Goal: Task Accomplishment & Management: Complete application form

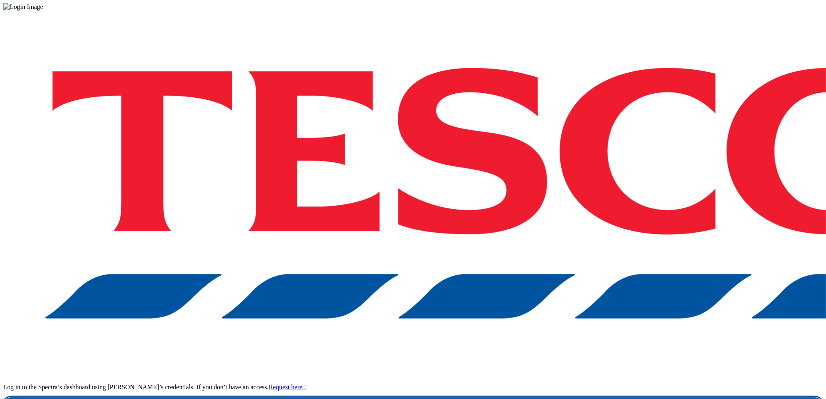
click at [606, 397] on link "Login" at bounding box center [412, 405] width 819 height 16
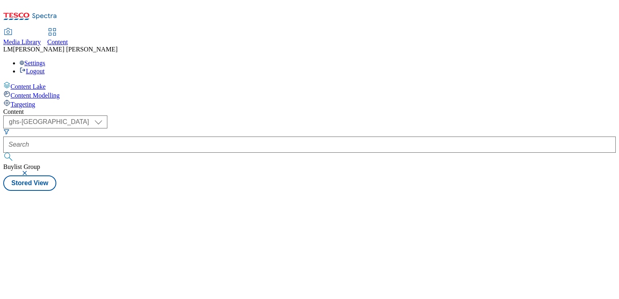
select select "ghs-[GEOGRAPHIC_DATA]"
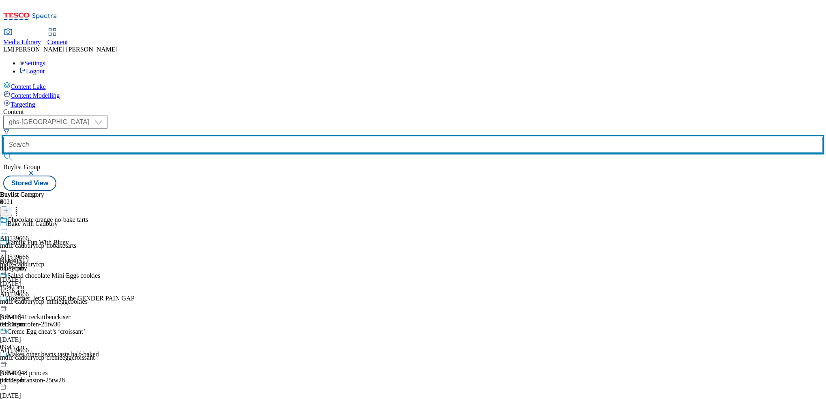
click at [182, 137] on input "text" at bounding box center [412, 145] width 819 height 16
paste input "541148"
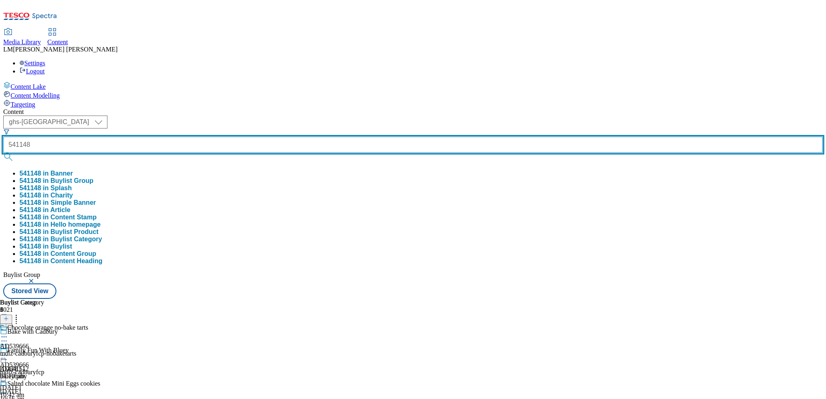
type input "541148"
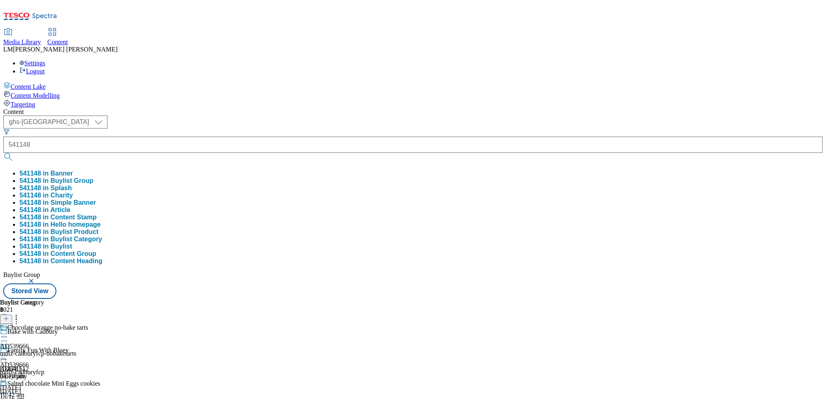
click at [15, 153] on button "submit" at bounding box center [8, 157] width 11 height 8
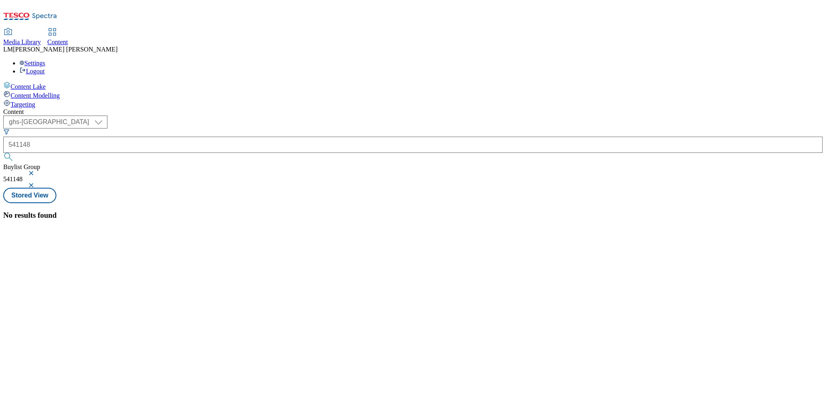
click at [36, 171] on button "button" at bounding box center [32, 173] width 8 height 5
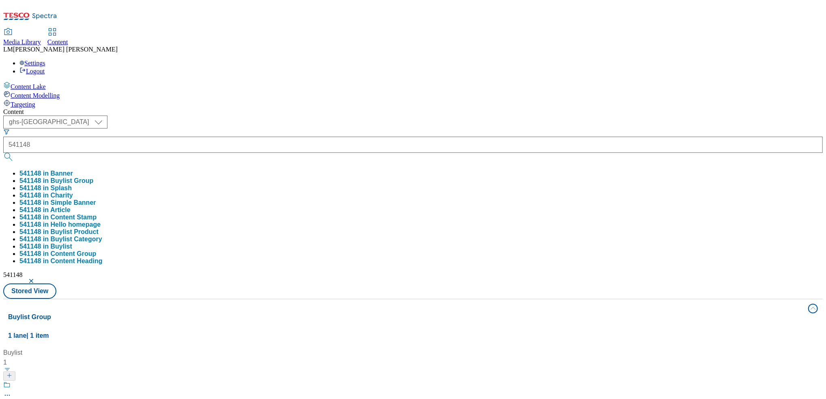
click at [408, 108] on div "Content" at bounding box center [412, 111] width 819 height 7
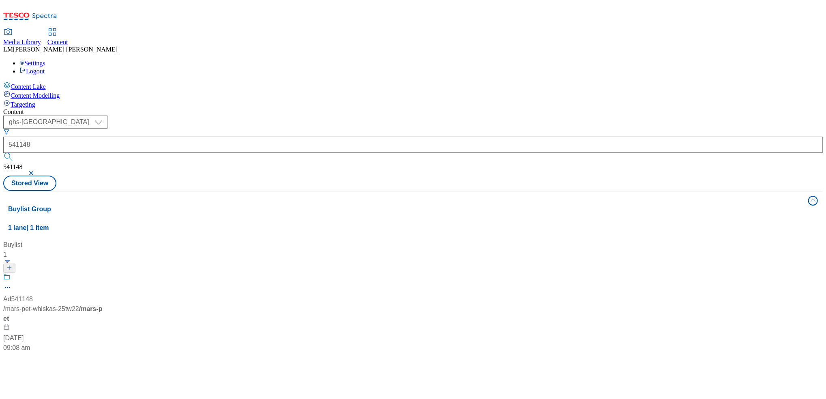
click at [105, 273] on div "Ad541148 / mars-pet-whiskas-25tw22 / mars-pet [DATE] 09:08 am" at bounding box center [53, 312] width 101 height 79
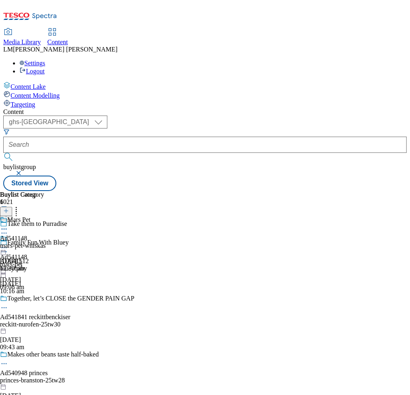
click at [27, 235] on div "Ad541148 mars-pet [DATE] 09:08 am" at bounding box center [13, 263] width 27 height 56
click at [24, 171] on button "button" at bounding box center [19, 173] width 8 height 5
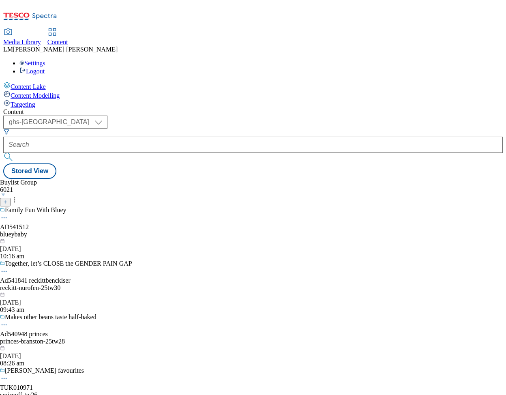
click at [7, 193] on button "button" at bounding box center [3, 194] width 7 height 2
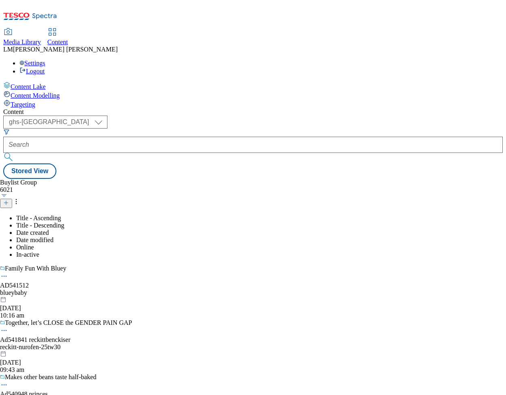
click at [9, 200] on icon at bounding box center [6, 203] width 6 height 6
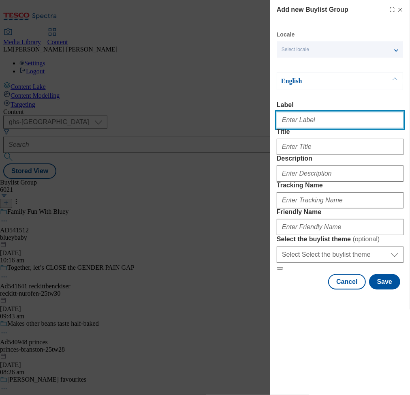
click at [352, 120] on input "Label" at bounding box center [340, 120] width 127 height 16
paste input "Ad541148 mars-pet"
click at [301, 123] on input "Ad541148 mars-pet" at bounding box center [340, 120] width 127 height 16
type input "Ad541149 mars-pet"
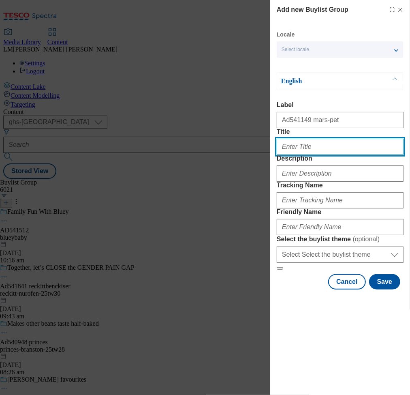
click at [308, 155] on input "Title" at bounding box center [340, 147] width 127 height 16
click at [304, 155] on input "Title" at bounding box center [340, 147] width 127 height 16
paste input "Take them to Purradise"
type input "Take them to Purradise"
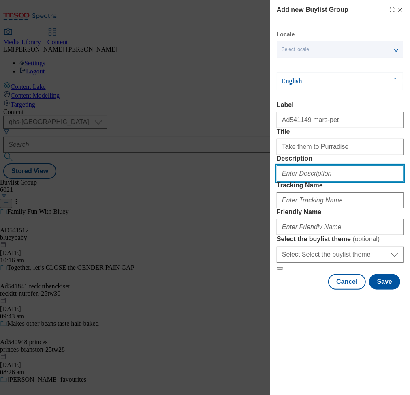
click at [318, 182] on input "Description" at bounding box center [340, 173] width 127 height 16
paste input "Whiskas 1+ Meaty Meals Adult Wet Cat Food Pouches in Gravy 12 x 85g"
type input "Whiskas 1+ Meaty Meals Adult Wet Cat Food Pouches in Gravy 12 x 85g"
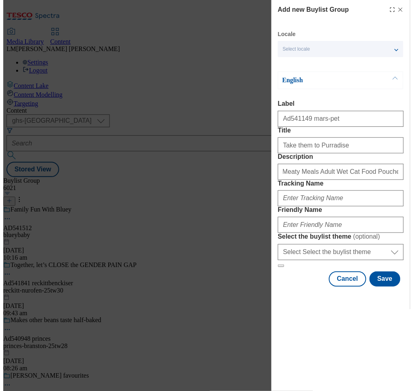
scroll to position [0, 0]
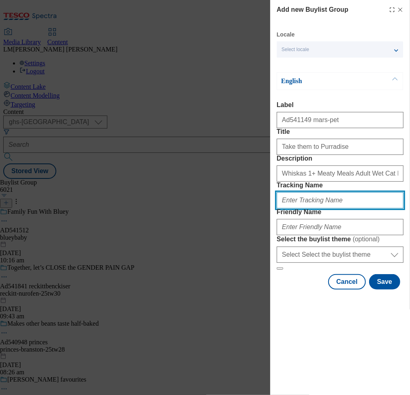
click at [296, 208] on input "Tracking Name" at bounding box center [340, 200] width 127 height 16
paste input "DH_AD541148"
type input "DH_AD541149"
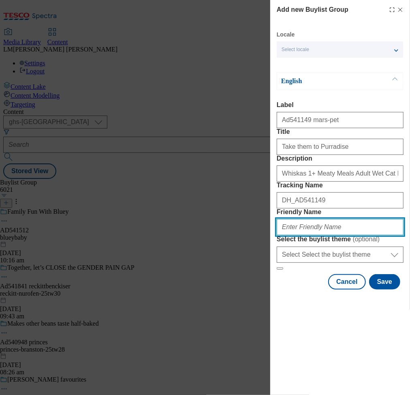
click at [296, 235] on input "Friendly Name" at bounding box center [340, 227] width 127 height 16
paste input "mars-pet-whiskas-25tw22"
type input "mars-pet-whiskas-25tw26"
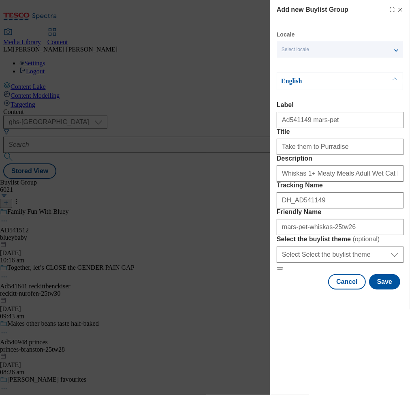
click at [353, 259] on form "Label Ad541149 mars-pet Title Take them to Purradise Description Whiskas 1+ Mea…" at bounding box center [340, 185] width 127 height 169
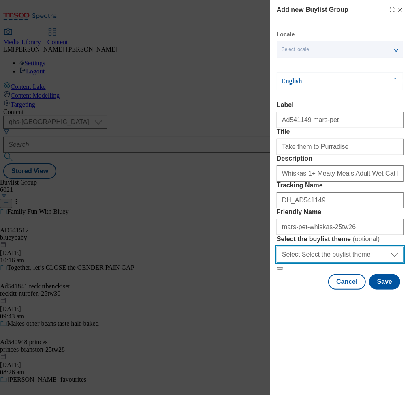
click at [325, 263] on select "Select Select the buylist theme default fandf" at bounding box center [340, 254] width 127 height 16
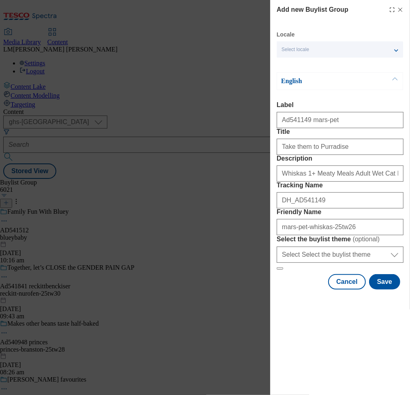
click at [362, 258] on form "Label Ad541149 mars-pet Title Take them to Purradise Description Whiskas 1+ Mea…" at bounding box center [340, 185] width 127 height 169
click at [388, 289] on button "Save" at bounding box center [384, 281] width 31 height 15
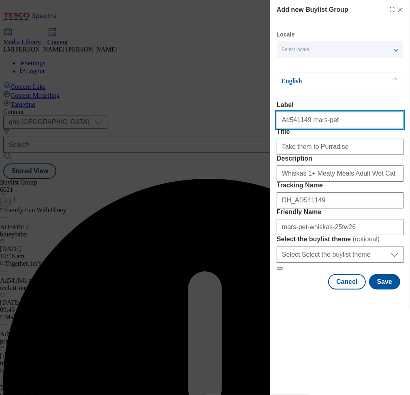
click at [343, 125] on input "Ad541149 mars-pet" at bounding box center [340, 120] width 127 height 16
type input "Ad541149 mars-pet"
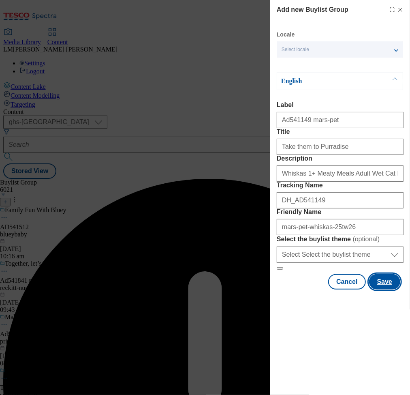
click at [385, 289] on button "Save" at bounding box center [384, 281] width 31 height 15
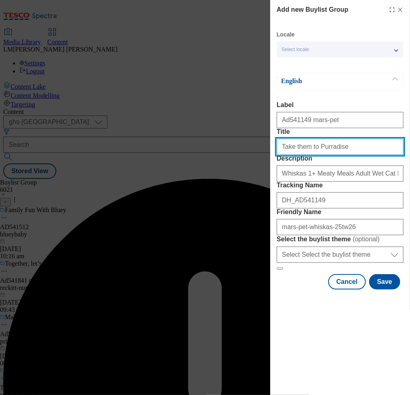
click at [341, 155] on input "Take them to Purradise" at bounding box center [340, 147] width 127 height 16
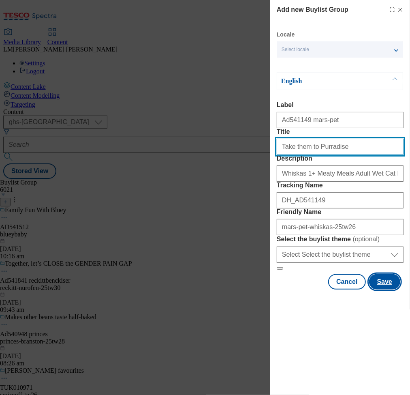
type input "Take them to Purradise"
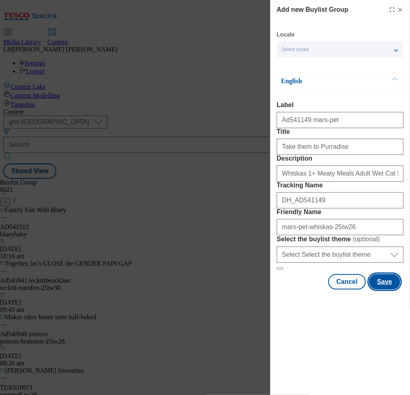
click at [380, 289] on button "Save" at bounding box center [384, 281] width 31 height 15
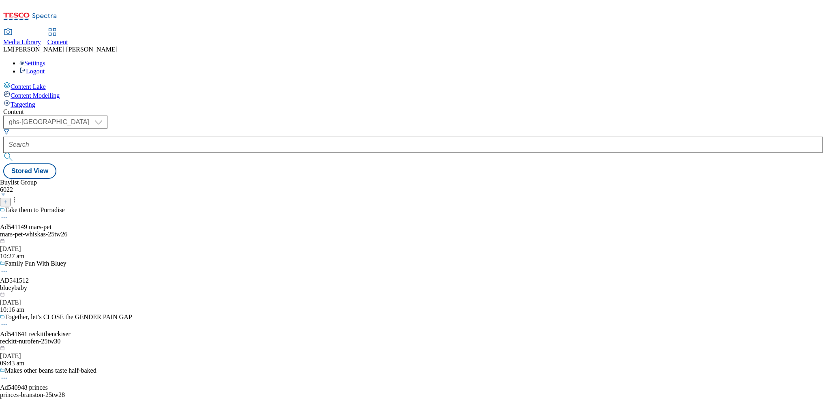
click at [132, 231] on div "mars-pet-whiskas-25tw26" at bounding box center [66, 234] width 132 height 7
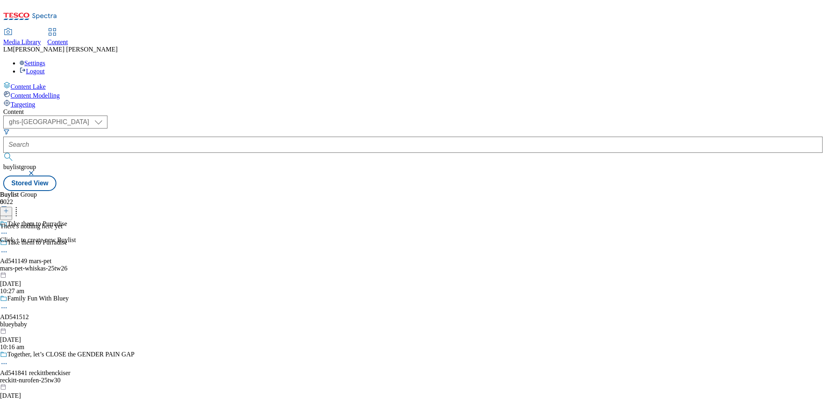
click at [9, 208] on icon at bounding box center [6, 211] width 6 height 6
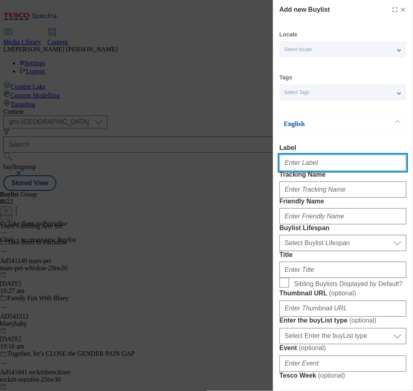
click at [321, 162] on input "Label" at bounding box center [342, 163] width 127 height 16
paste input "Ad541148"
type input "Ad541149"
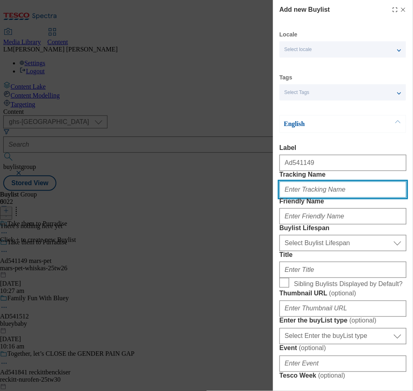
click at [358, 198] on input "Tracking Name" at bounding box center [342, 190] width 127 height 16
paste input "DH_AD541148"
type input "DH_AD541149"
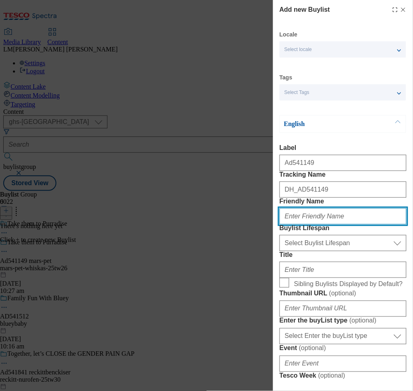
click at [313, 225] on input "Friendly Name" at bounding box center [342, 216] width 127 height 16
paste input "mars-pet"
type input "mars-pet"
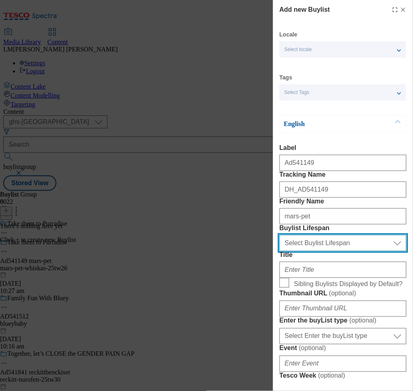
click at [317, 251] on select "Select Buylist Lifespan evergreen seasonal tactical" at bounding box center [342, 243] width 127 height 16
select select "tactical"
click at [279, 251] on select "Select Buylist Lifespan evergreen seasonal tactical" at bounding box center [342, 243] width 127 height 16
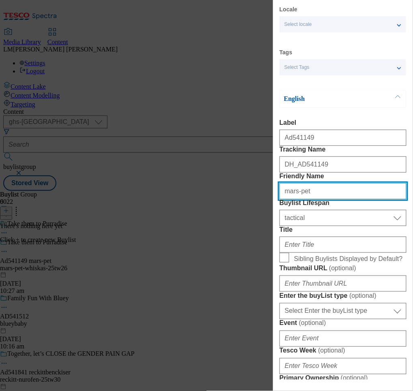
click at [318, 199] on input "mars-pet" at bounding box center [342, 191] width 127 height 16
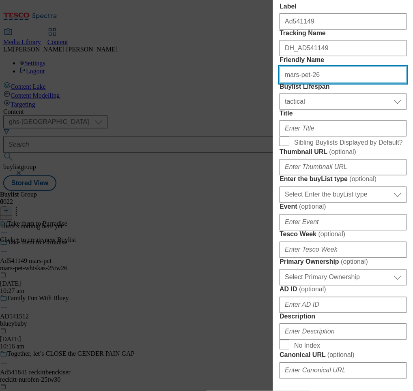
scroll to position [144, 0]
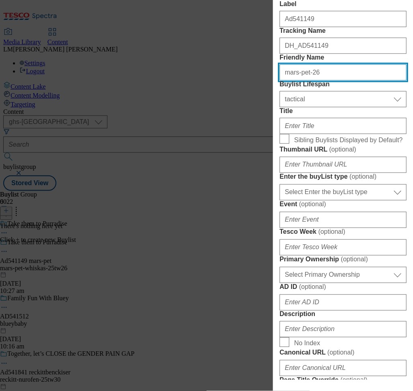
type input "mars-pet-26"
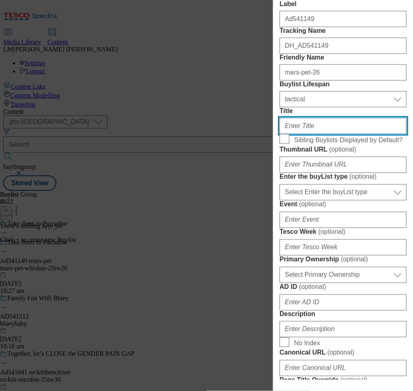
click at [316, 134] on input "Title" at bounding box center [342, 126] width 127 height 16
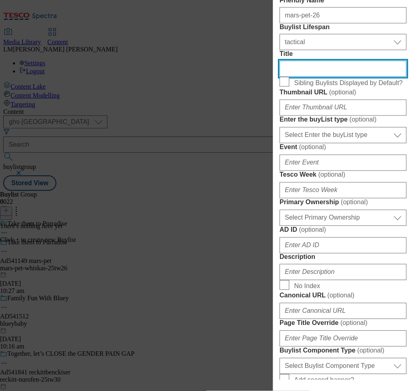
scroll to position [201, 0]
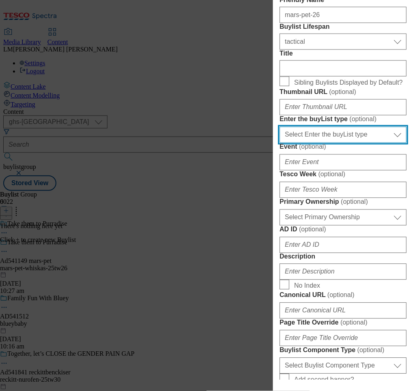
click at [345, 143] on select "Select Enter the buyList type event supplier funded long term >4 weeks supplier…" at bounding box center [342, 135] width 127 height 16
select select "supplier funded short term 1-3 weeks"
click at [279, 143] on select "Select Enter the buyList type event supplier funded long term >4 weeks supplier…" at bounding box center [342, 135] width 127 height 16
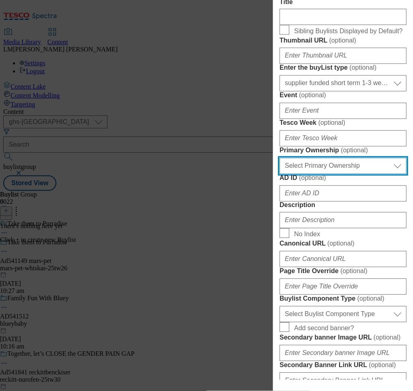
click at [320, 174] on select "Select Primary Ownership [PERSON_NAME]" at bounding box center [342, 166] width 127 height 16
select select "dunnhumby"
click at [279, 174] on select "Select Primary Ownership [PERSON_NAME]" at bounding box center [342, 166] width 127 height 16
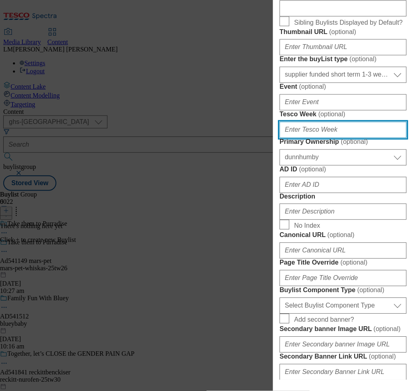
click at [317, 138] on input "Tesco Week ( optional )" at bounding box center [342, 130] width 127 height 16
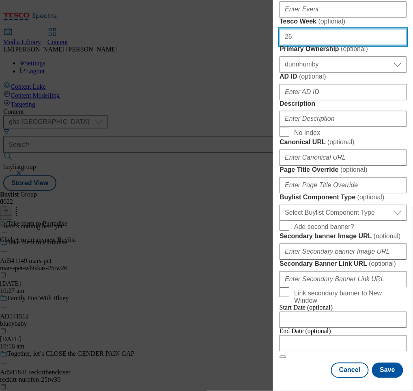
scroll to position [381, 0]
type input "26"
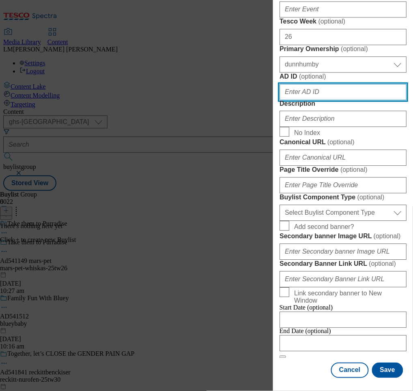
click at [301, 100] on input "AD ID ( optional )" at bounding box center [342, 92] width 127 height 16
paste input "541148"
type input "541149"
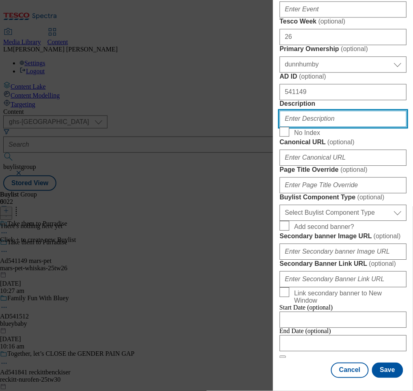
click at [313, 127] on input "Description" at bounding box center [342, 119] width 127 height 16
paste input "Whiskas 1+ Meaty Meals Adult Wet Cat Food Pouches in Gravy 12 x 85g"
type input "Whiskas 1+ Meaty Meals Adult Wet Cat Food Pouches in Gravy 12 x 85g"
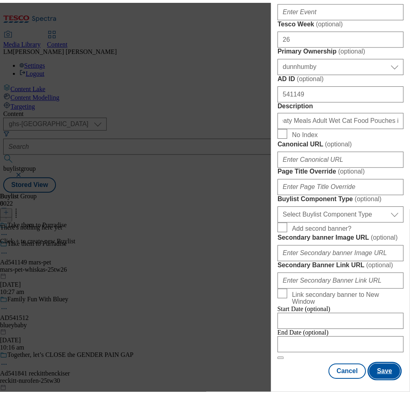
scroll to position [0, 0]
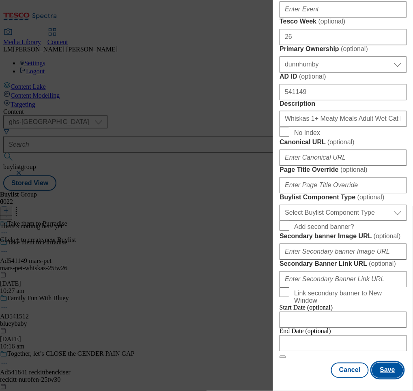
click at [384, 299] on button "Save" at bounding box center [387, 370] width 31 height 15
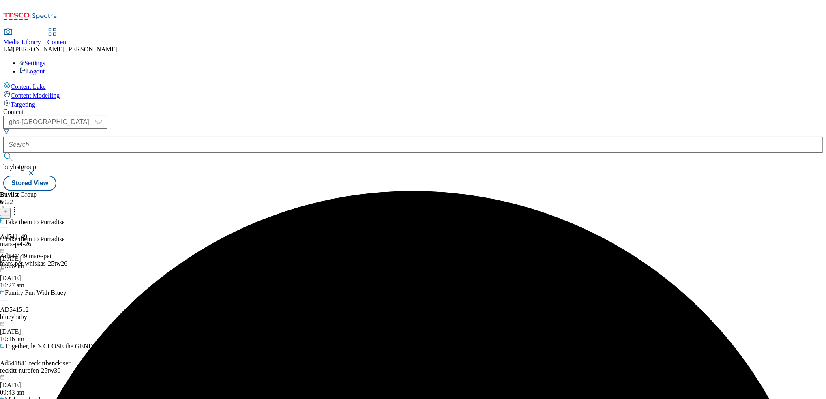
click at [31, 216] on div "Ad541149 mars-pet-26 [DATE] 10:28 am" at bounding box center [15, 243] width 31 height 54
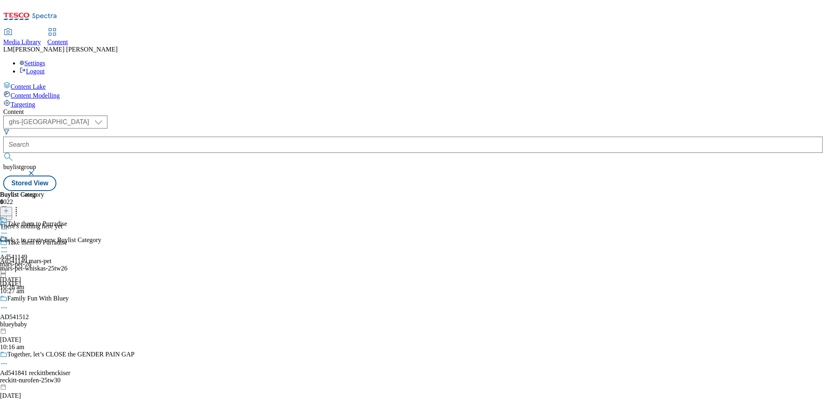
click at [9, 208] on icon at bounding box center [6, 211] width 6 height 6
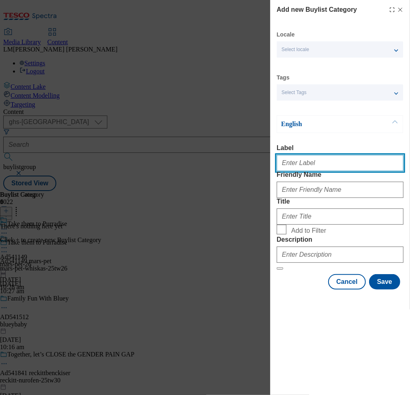
click at [310, 165] on input "Label" at bounding box center [340, 163] width 127 height 16
paste input "Ad541148"
type input "Ad541149"
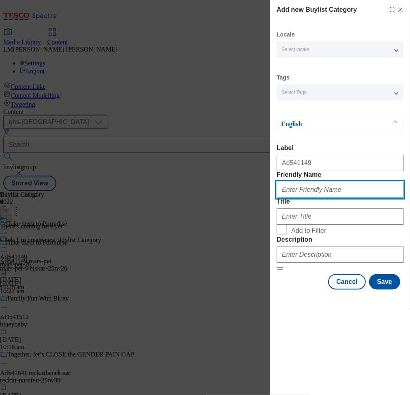
click at [331, 198] on input "Friendly Name" at bounding box center [340, 190] width 127 height 16
paste input "mars-pet-whiskas"
type input "mars-pet-whiskas"
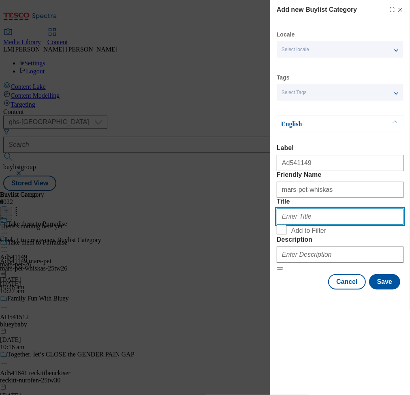
click at [303, 225] on input "Title" at bounding box center [340, 216] width 127 height 16
paste input "Mars Pet"
type input "Mars Pet"
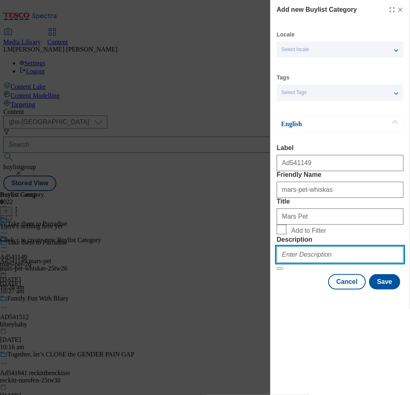
click at [341, 263] on input "Description" at bounding box center [340, 254] width 127 height 16
paste input "Whiskas 1+ Meaty Meals Adult Wet Cat Food Pouches in Gravy 12 x 85g"
type input "Whiskas 1+ Meaty Meals Adult Wet Cat Food Pouches in Gravy 12 x 85g"
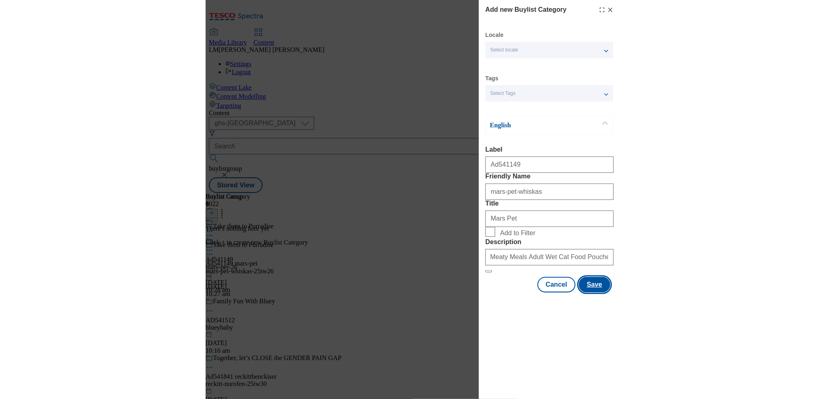
scroll to position [0, 0]
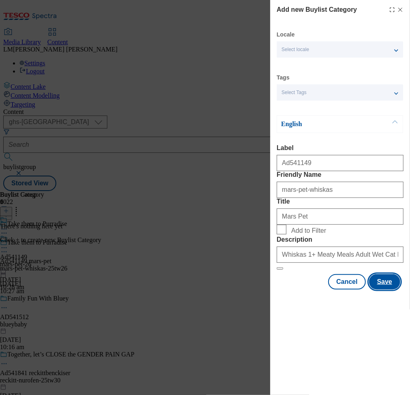
click at [385, 289] on button "Save" at bounding box center [384, 281] width 31 height 15
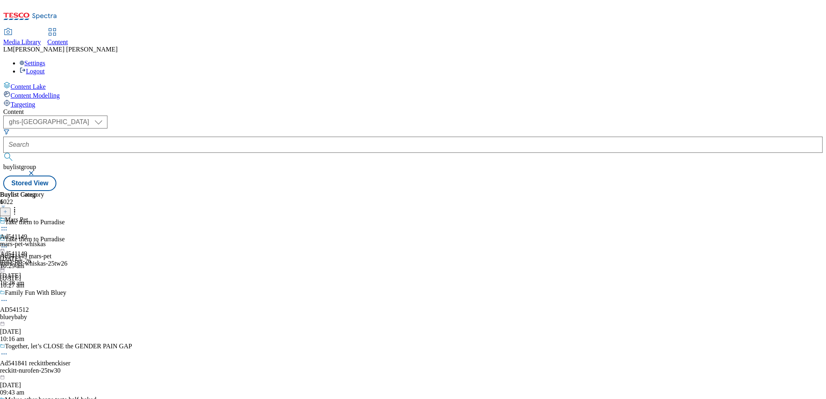
click at [46, 216] on div "Mars Pet Ad541149 mars-pet-whiskas [DATE] 10:29 am" at bounding box center [23, 243] width 46 height 54
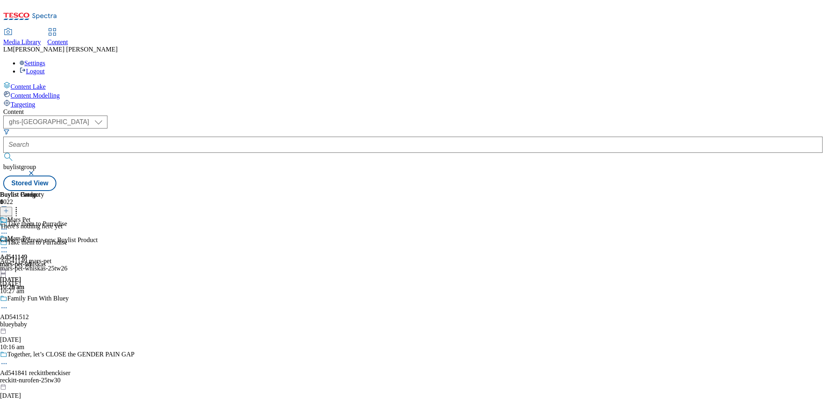
click at [12, 207] on button at bounding box center [6, 211] width 12 height 9
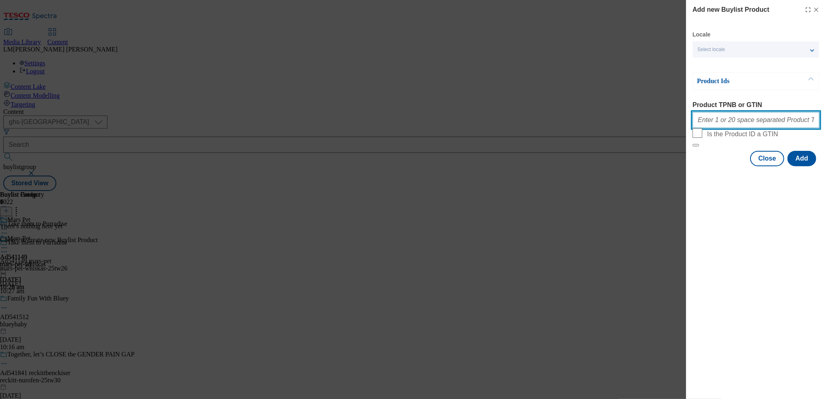
click at [619, 121] on input "Product TPNB or GTIN" at bounding box center [755, 120] width 127 height 16
paste input "91488205 91488460 91256100 91378740 91310468 91643552 91494890 91636031 9171760…"
type input "91488205 91488460 91256100 91378740 91310468 91643552 91494890 91636031 9171760…"
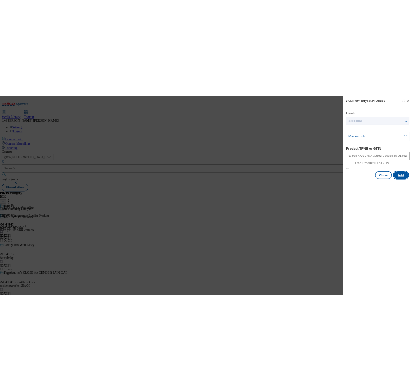
scroll to position [0, 0]
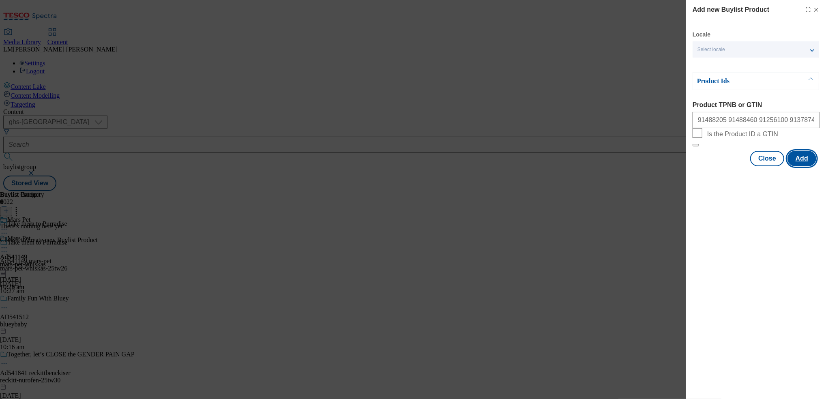
click at [619, 166] on button "Add" at bounding box center [801, 158] width 29 height 15
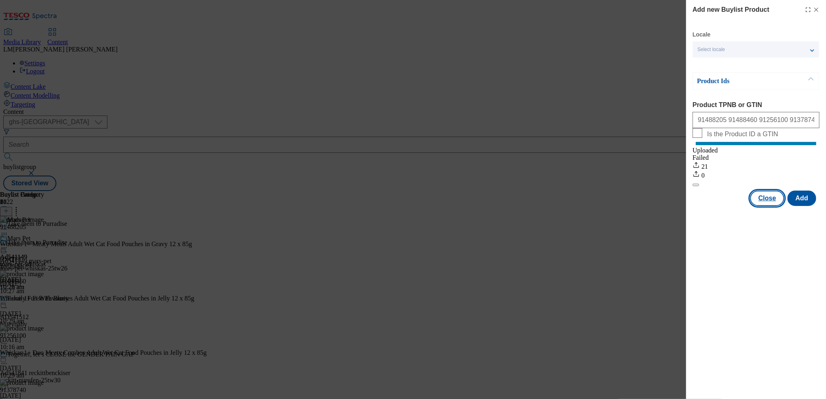
click at [619, 203] on button "Close" at bounding box center [767, 198] width 34 height 15
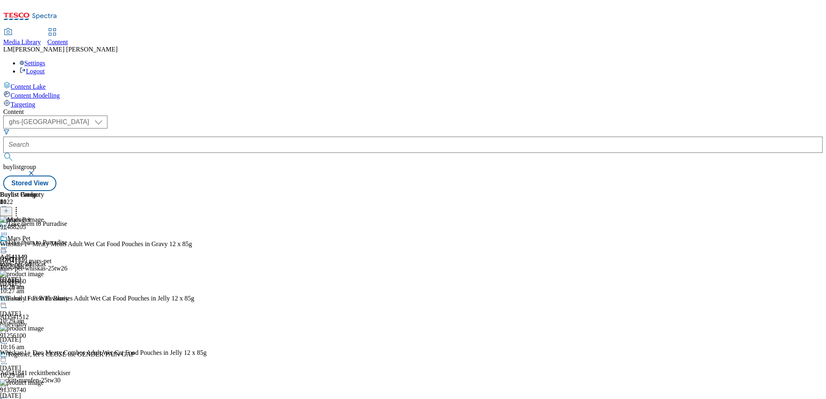
click at [5, 247] on circle at bounding box center [4, 247] width 1 height 1
click at [44, 299] on span "Preview" at bounding box center [34, 302] width 19 height 6
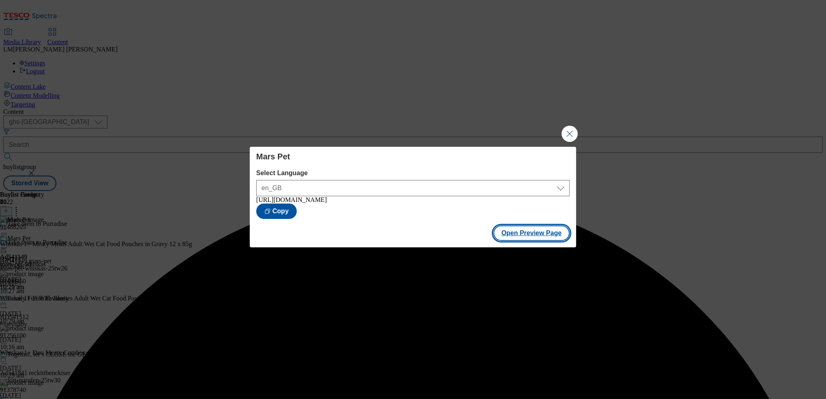
click at [522, 234] on button "Open Preview Page" at bounding box center [531, 232] width 77 height 15
click at [567, 126] on button "Close Modal" at bounding box center [569, 134] width 16 height 16
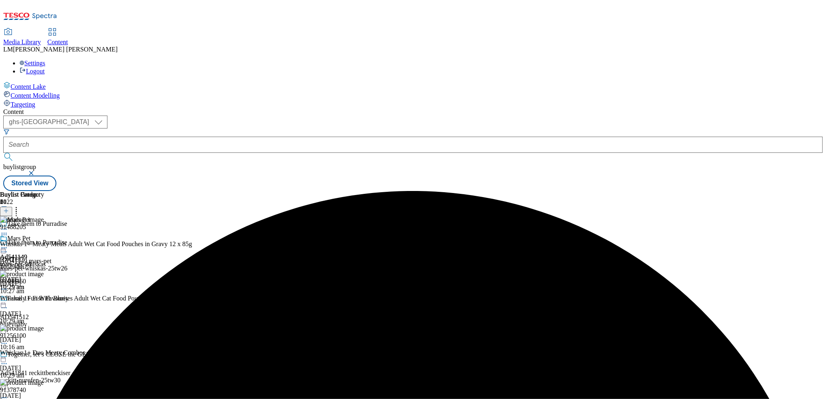
click at [8, 244] on icon at bounding box center [4, 248] width 8 height 8
click at [43, 299] on span "Publish" at bounding box center [34, 330] width 18 height 6
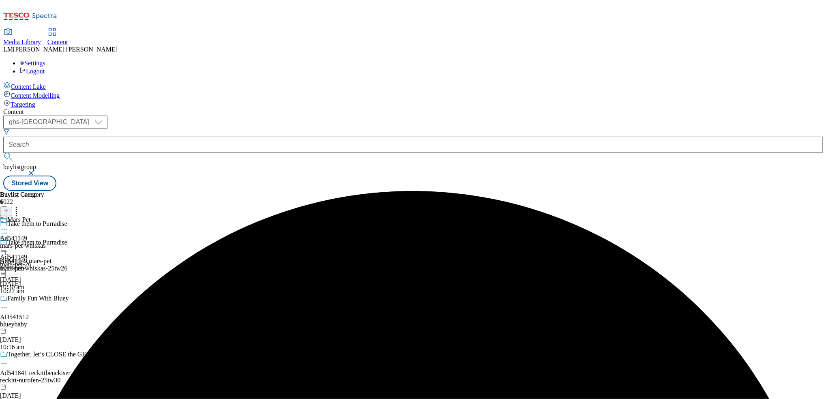
click at [8, 244] on icon at bounding box center [4, 248] width 8 height 8
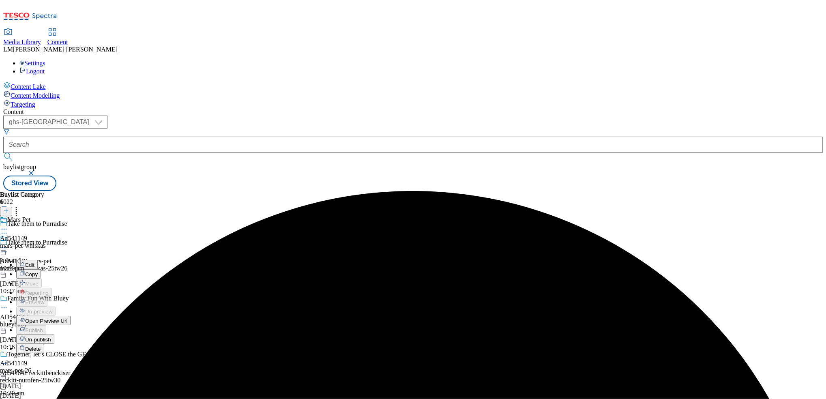
click at [67, 299] on span "Open Preview Url" at bounding box center [46, 321] width 42 height 6
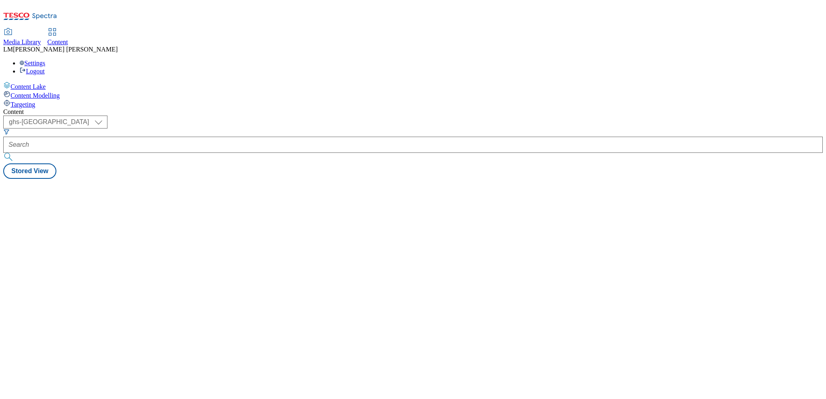
select select "ghs-[GEOGRAPHIC_DATA]"
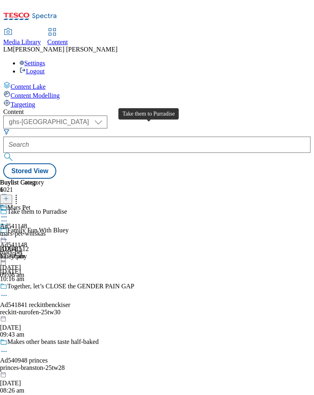
click at [67, 208] on span "Take them to Purradise" at bounding box center [37, 212] width 60 height 9
click at [302, 81] on div "Content Lake Content Modelling Targeting Content ( optional ) ghs-roi ghs-uk gh…" at bounding box center [157, 129] width 308 height 97
click at [314, 52] on html "Icons icon_account icon_add icon_backward_link icon_basket icon_benefits icon_c…" at bounding box center [157, 91] width 314 height 182
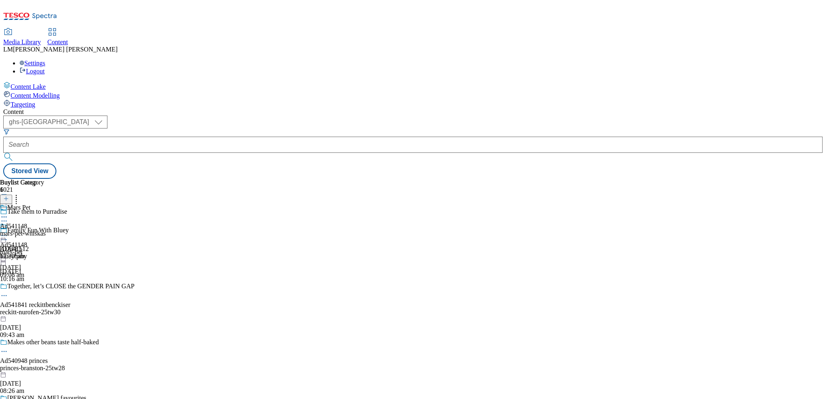
click at [8, 217] on icon at bounding box center [4, 221] width 8 height 8
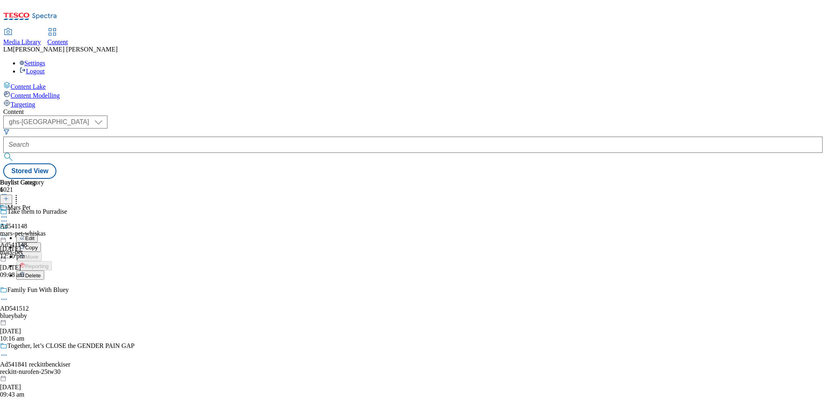
click at [38, 233] on button "Edit" at bounding box center [26, 237] width 21 height 9
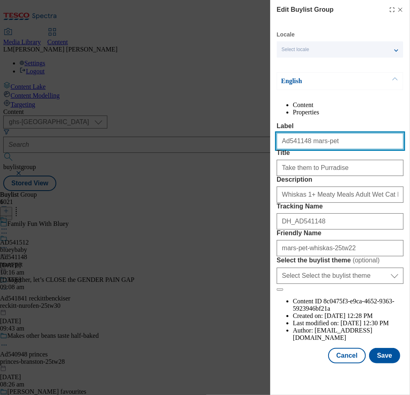
drag, startPoint x: 351, startPoint y: 158, endPoint x: 269, endPoint y: 144, distance: 83.5
click at [269, 144] on div "Edit Buylist Group Locale Select locale English Welsh English Content Propertie…" at bounding box center [205, 197] width 410 height 395
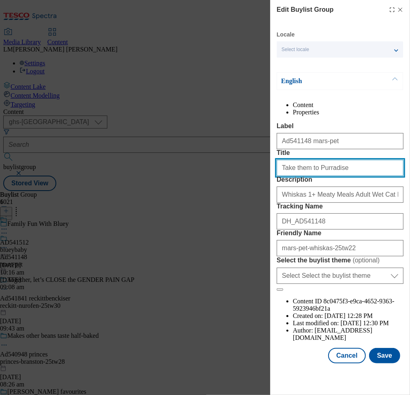
drag, startPoint x: 343, startPoint y: 201, endPoint x: 263, endPoint y: 194, distance: 80.2
click at [263, 194] on div "Edit Buylist Group Locale Select locale English Welsh English Content Propertie…" at bounding box center [205, 197] width 410 height 395
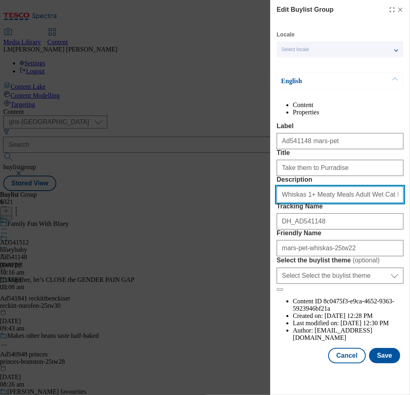
click at [359, 203] on input "Whiskas 1+ Meaty Meals Adult Wet Cat Food Pouches in Gravy 12 x 85g" at bounding box center [340, 194] width 127 height 16
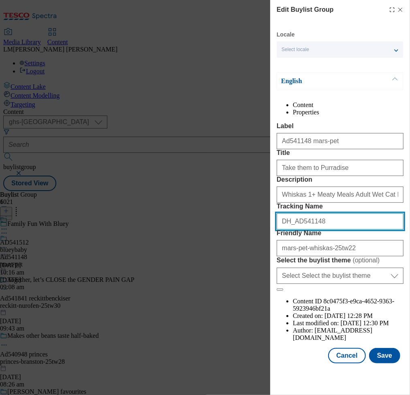
click at [316, 229] on input "DH_AD541148" at bounding box center [340, 221] width 127 height 16
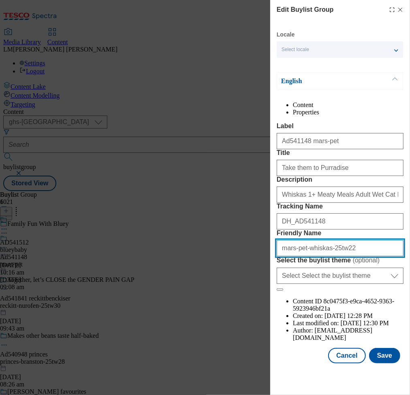
click at [356, 256] on input "mars-pet-whiskas-25tw22" at bounding box center [340, 248] width 127 height 16
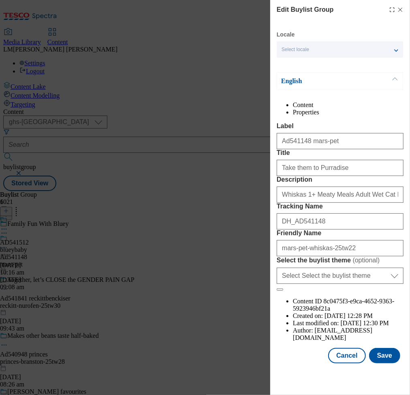
scroll to position [25, 0]
click at [341, 363] on button "Cancel" at bounding box center [346, 355] width 37 height 15
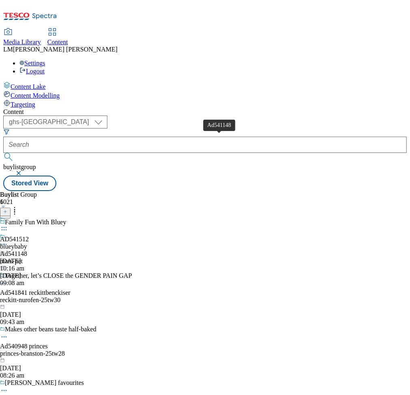
click at [27, 250] on div "Ad541148" at bounding box center [13, 253] width 27 height 7
drag, startPoint x: 238, startPoint y: 129, endPoint x: 214, endPoint y: 150, distance: 31.6
click at [27, 257] on div "mars-pet" at bounding box center [13, 260] width 27 height 7
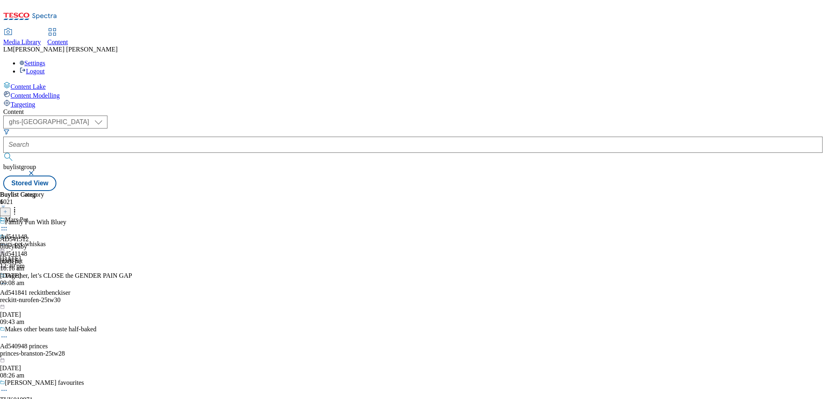
click at [8, 240] on icon at bounding box center [4, 244] width 8 height 8
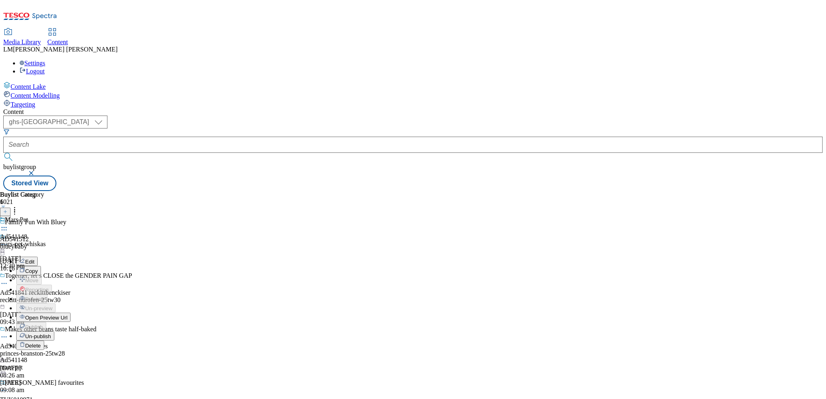
click at [38, 257] on button "Edit" at bounding box center [26, 261] width 21 height 9
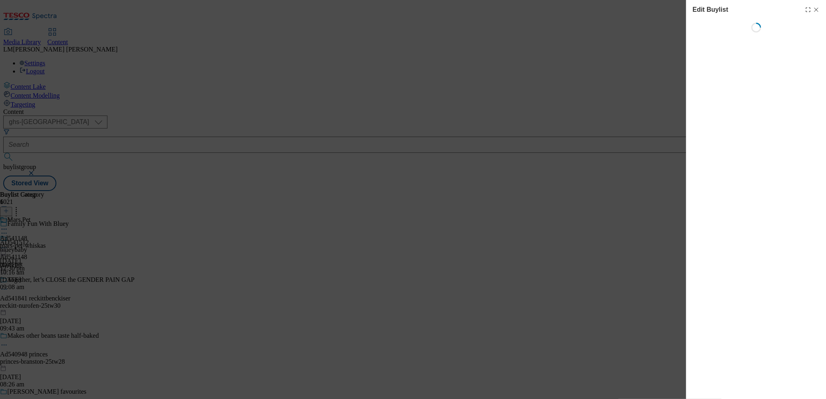
select select "tactical"
select select "supplier funded short term 1-3 weeks"
select select "dunnhumby"
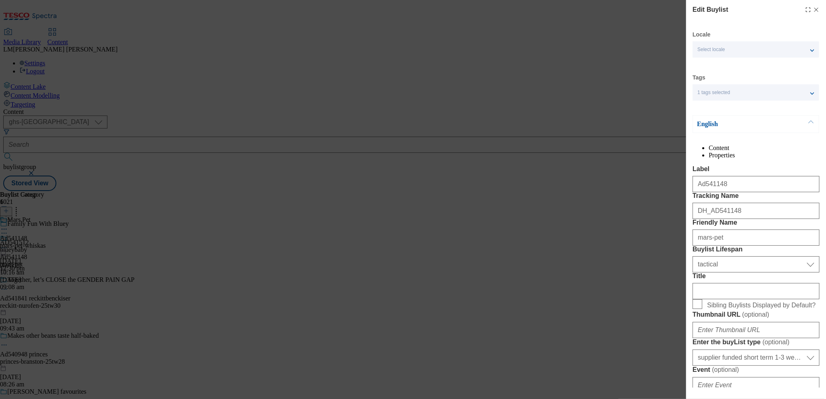
select select "Banner"
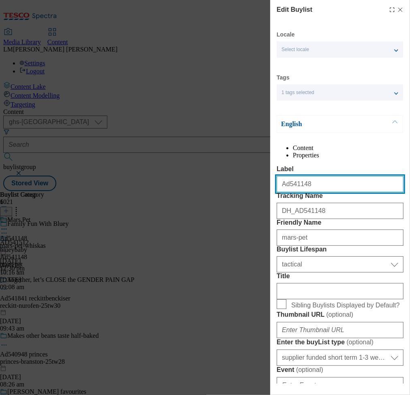
click at [314, 192] on input "Ad541148" at bounding box center [340, 184] width 127 height 16
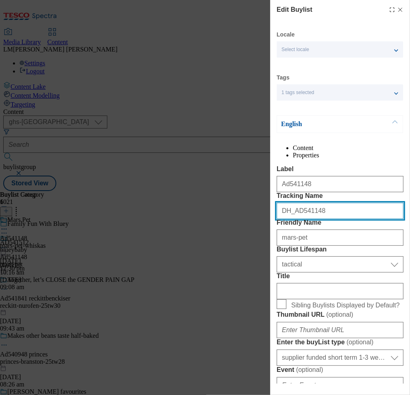
click at [348, 219] on input "DH_AD541148" at bounding box center [340, 211] width 127 height 16
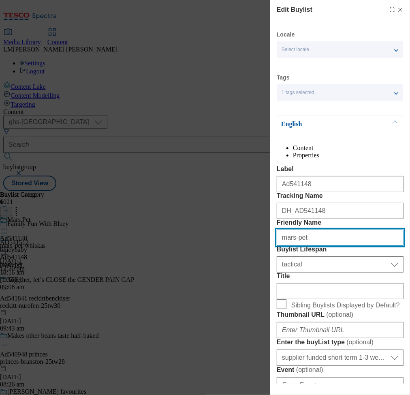
click at [329, 246] on input "mars-pet" at bounding box center [340, 237] width 127 height 16
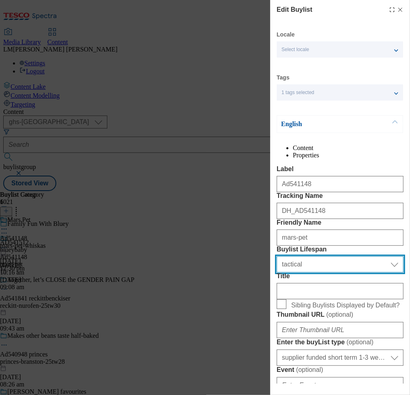
click at [338, 272] on select "Select Buylist Lifespan evergreen seasonal tactical" at bounding box center [340, 264] width 127 height 16
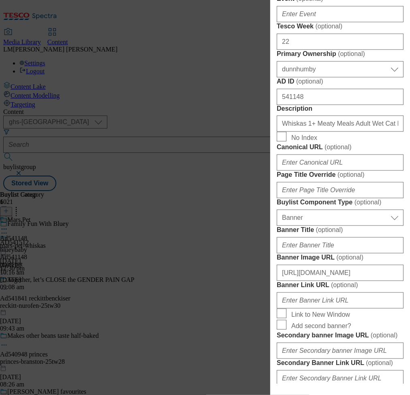
scroll to position [376, 0]
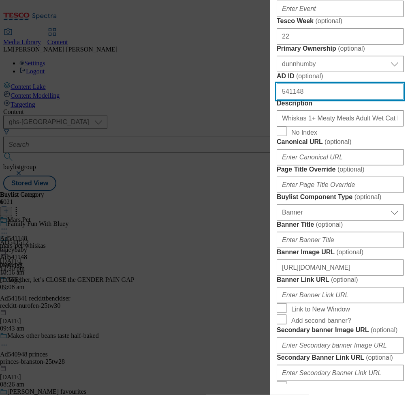
click at [320, 100] on input "541148" at bounding box center [340, 92] width 127 height 16
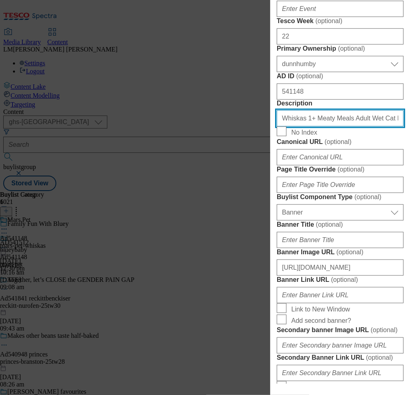
click at [328, 126] on input "Whiskas 1+ Meaty Meals Adult Wet Cat Food Pouches in Gravy 12 x 85g" at bounding box center [340, 118] width 127 height 16
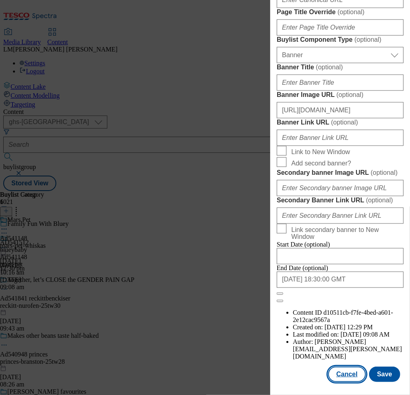
click at [347, 366] on button "Cancel" at bounding box center [346, 373] width 37 height 15
select select "tactical"
select select "supplier funded short term 1-3 weeks"
select select "dunnhumby"
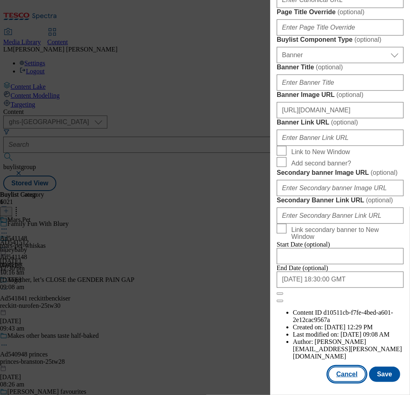
select select "Banner"
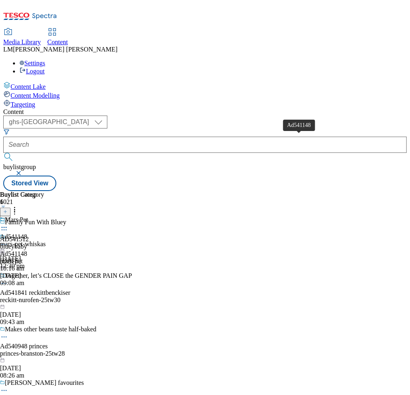
click at [27, 233] on span "Ad541148" at bounding box center [13, 236] width 27 height 7
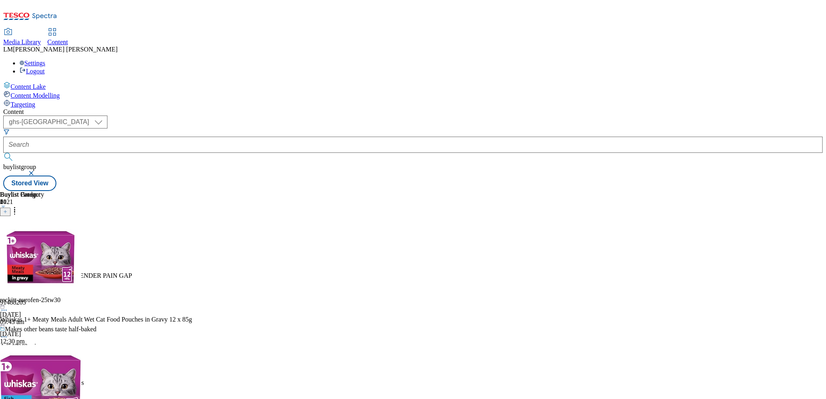
click at [8, 240] on icon at bounding box center [4, 244] width 8 height 8
click at [38, 257] on button "Edit" at bounding box center [26, 261] width 21 height 9
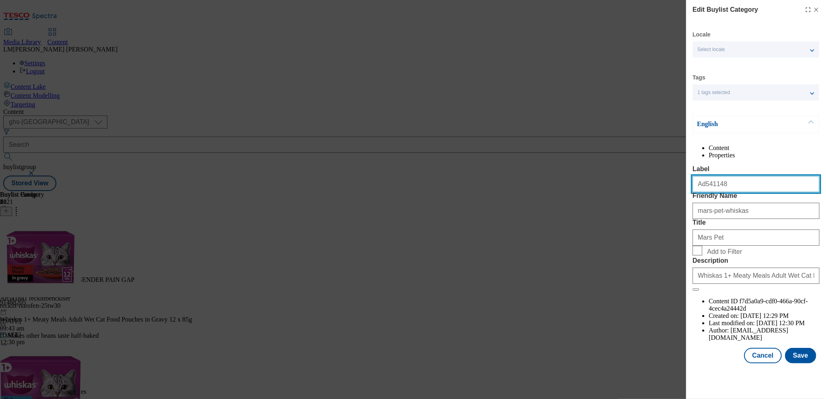
click at [726, 192] on input "Ad541148" at bounding box center [755, 184] width 127 height 16
click at [738, 174] on div "Content Properties Label Ad541148 Friendly Name mars-pet-whiskas Title Mars Pet…" at bounding box center [755, 242] width 127 height 197
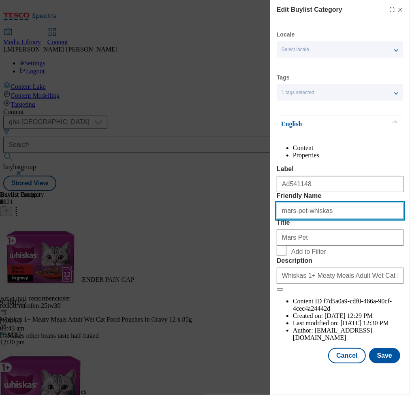
click at [334, 219] on input "mars-pet-whiskas" at bounding box center [340, 211] width 127 height 16
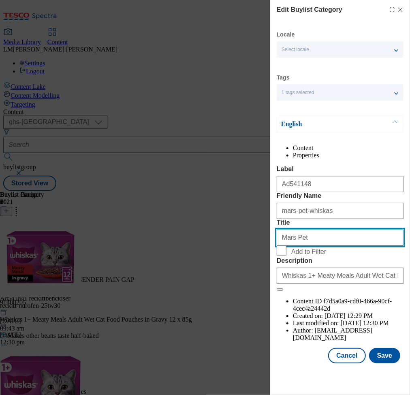
click at [339, 246] on input "Mars Pet" at bounding box center [340, 237] width 127 height 16
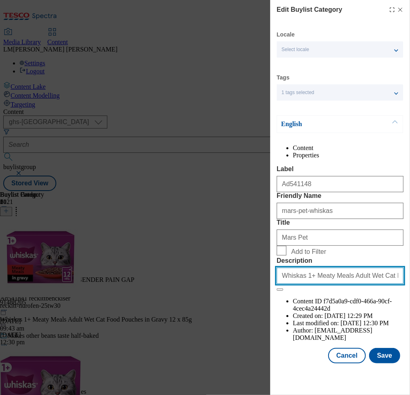
click at [323, 284] on input "Whiskas 1+ Meaty Meals Adult Wet Cat Food Pouches in Gravy 12 x 85g" at bounding box center [340, 276] width 127 height 16
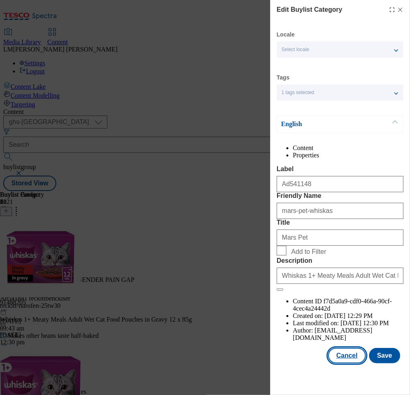
click at [341, 363] on button "Cancel" at bounding box center [346, 355] width 37 height 15
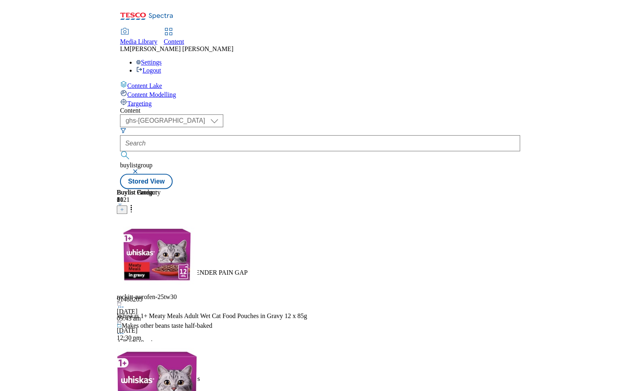
scroll to position [0, 0]
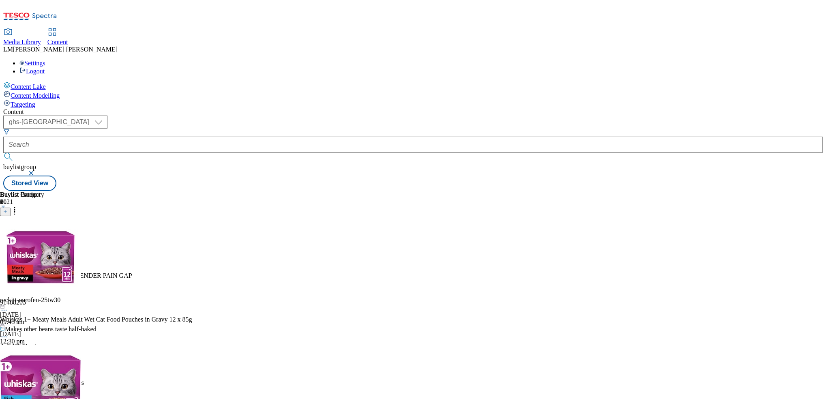
click at [19, 206] on icon at bounding box center [15, 210] width 8 height 8
